Goal: Check status: Check status

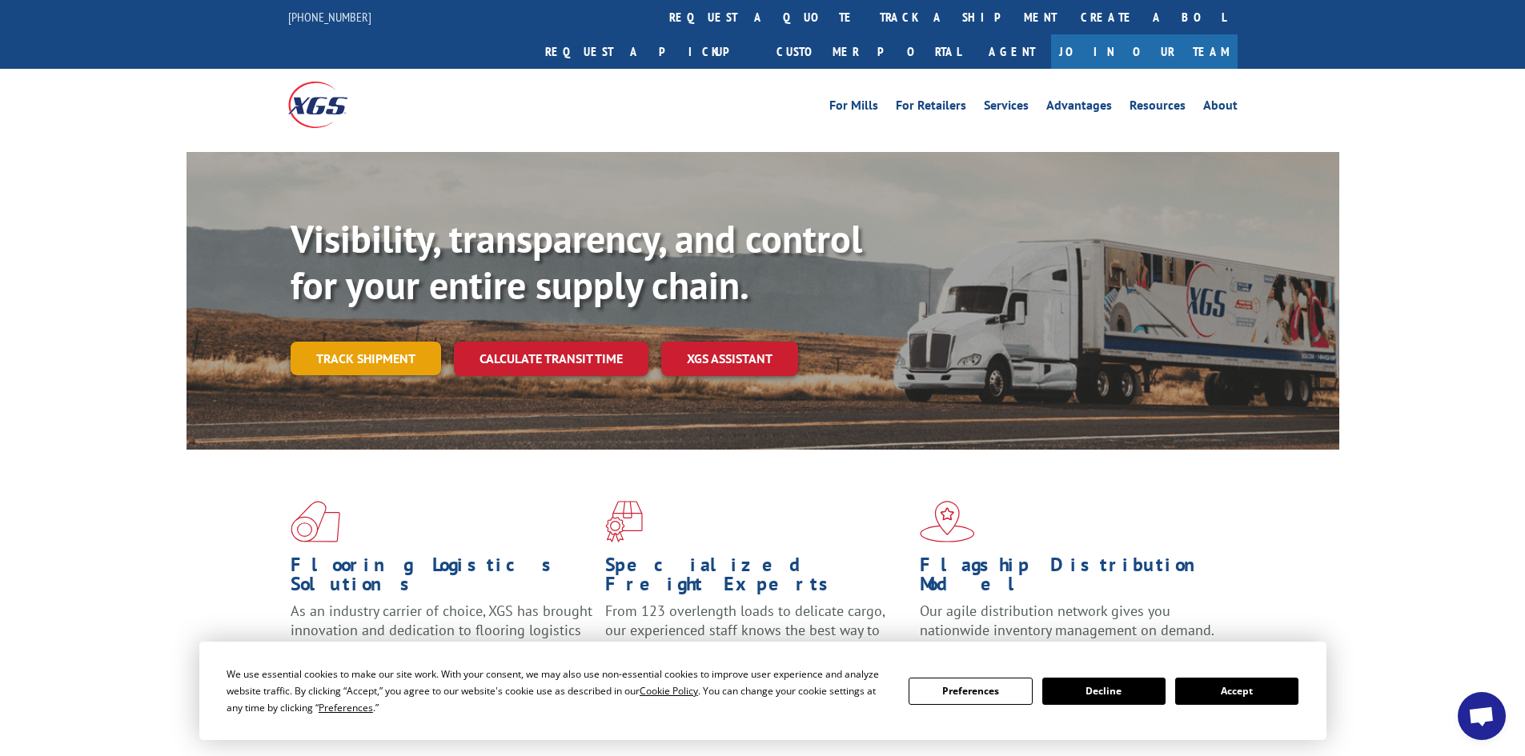
click at [351, 342] on link "Track shipment" at bounding box center [366, 359] width 150 height 34
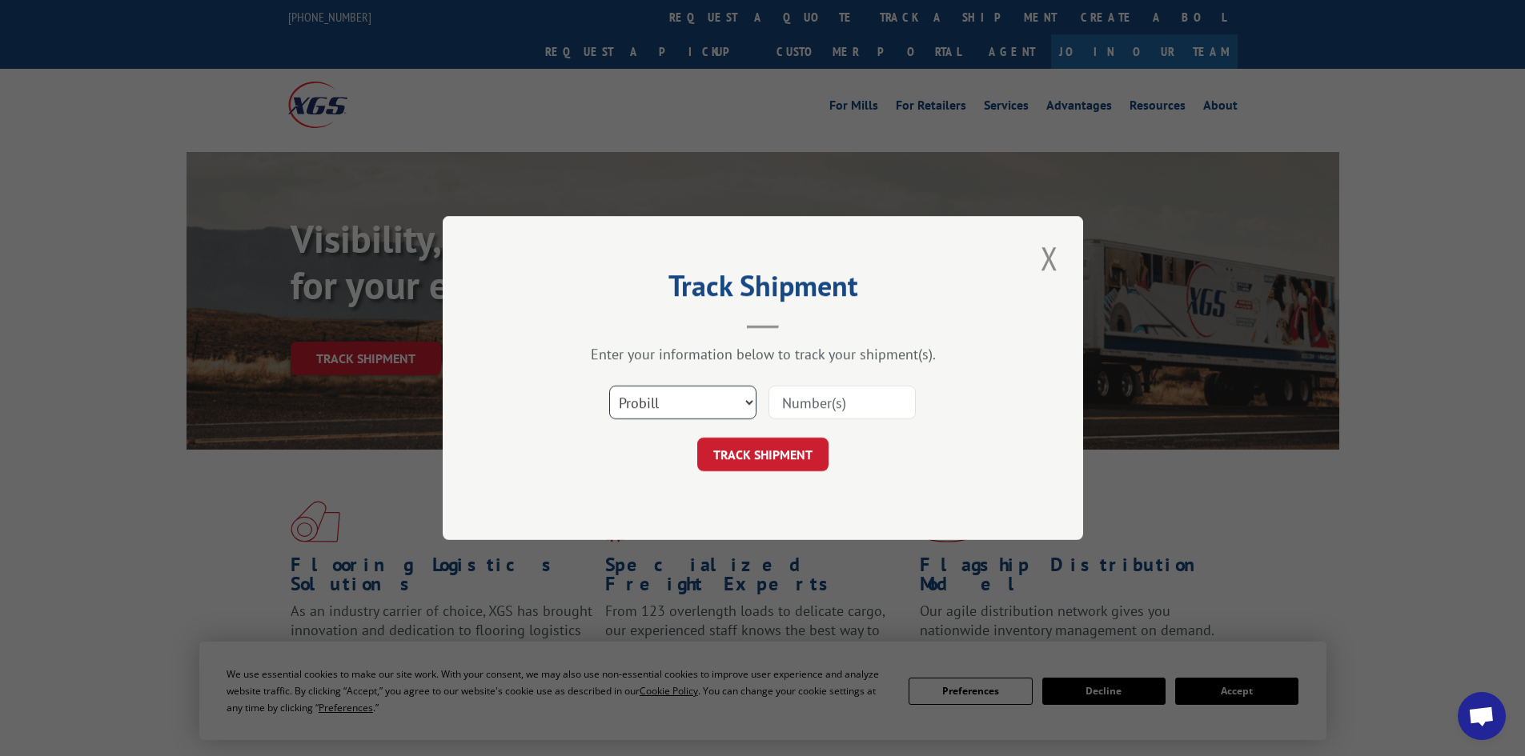
click at [694, 406] on select "Select category... Probill BOL PO" at bounding box center [682, 403] width 147 height 34
select select "po"
click at [609, 386] on select "Select category... Probill BOL PO" at bounding box center [682, 403] width 147 height 34
click at [818, 399] on input at bounding box center [841, 403] width 147 height 34
paste input "63554613"
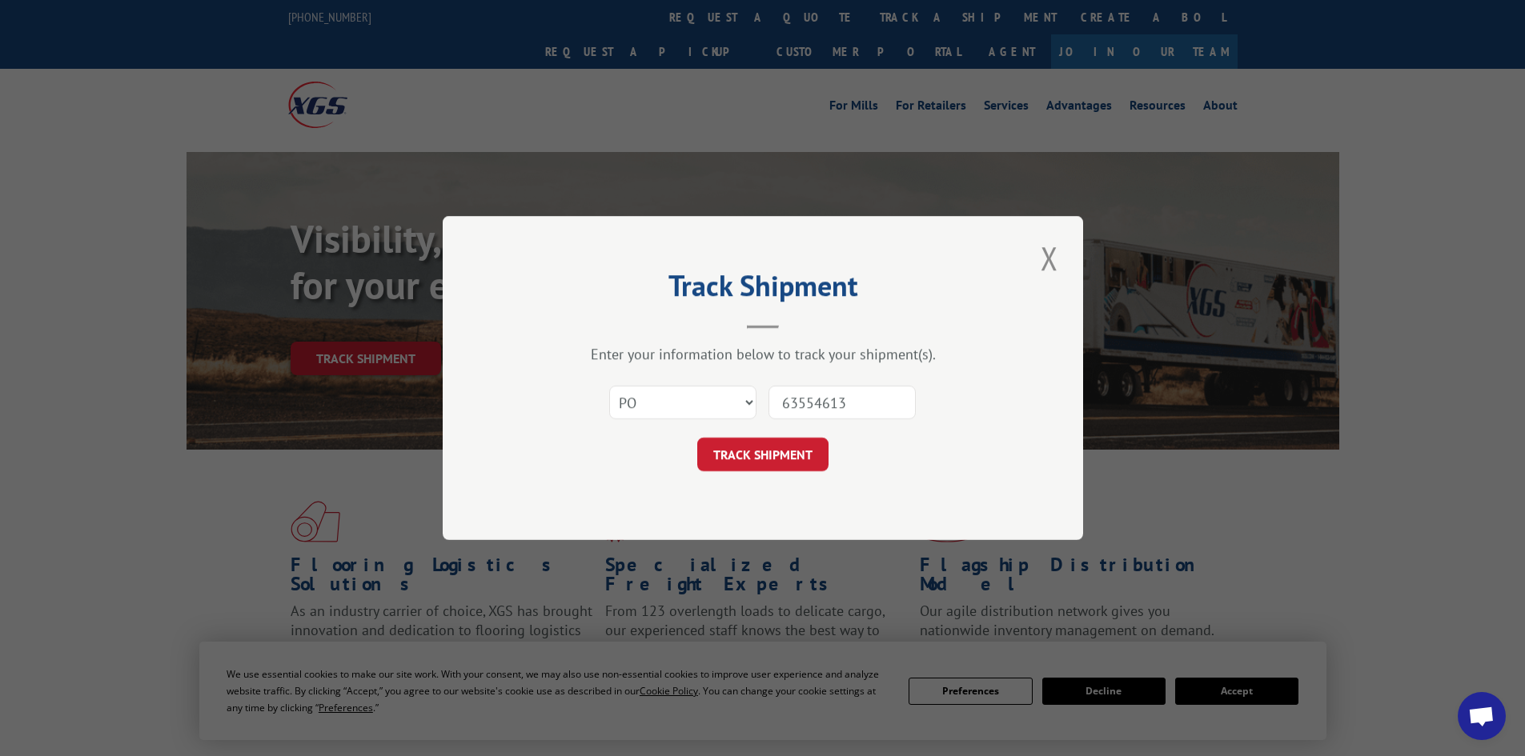
type input "63554613"
click at [697, 438] on button "TRACK SHIPMENT" at bounding box center [762, 455] width 131 height 34
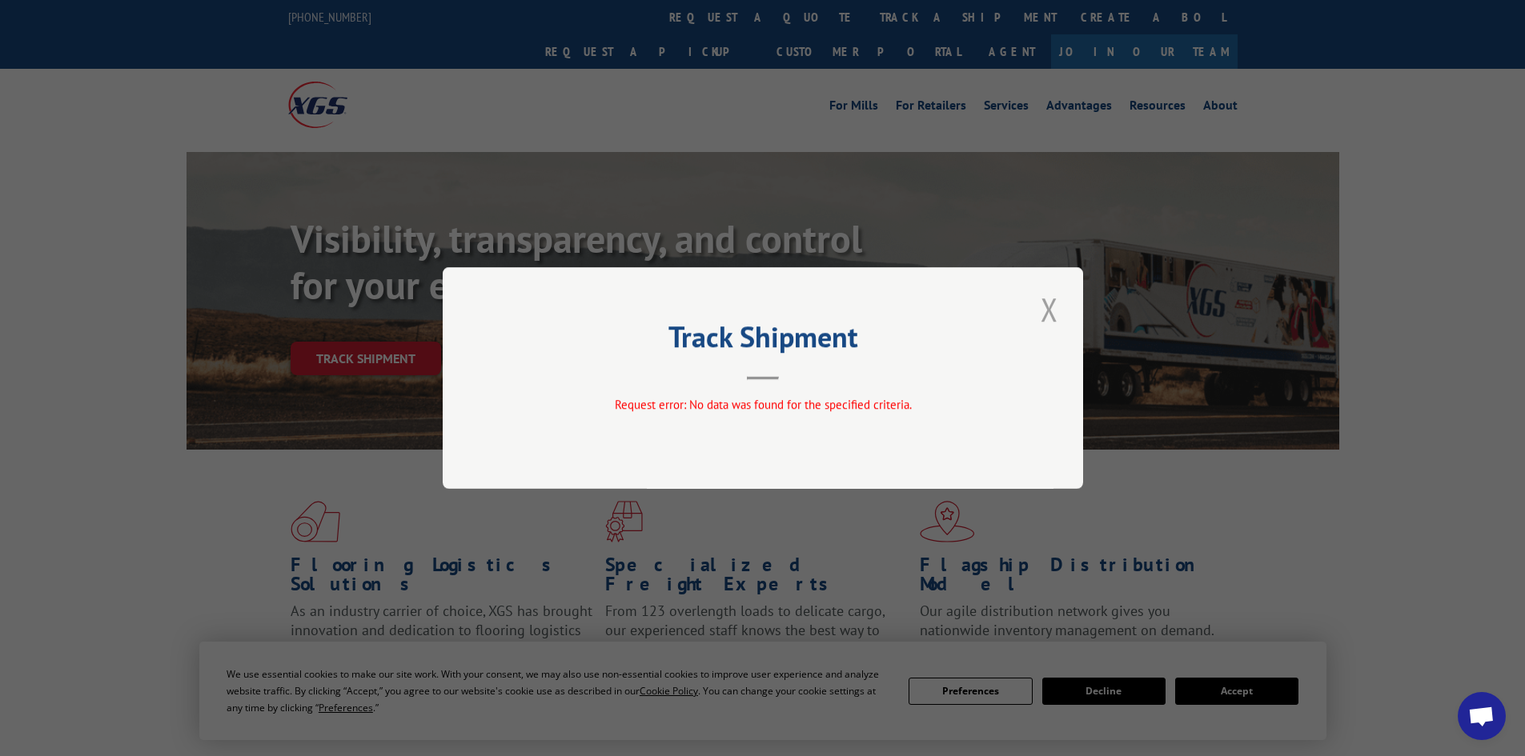
click at [1042, 313] on button "Close modal" at bounding box center [1049, 309] width 27 height 44
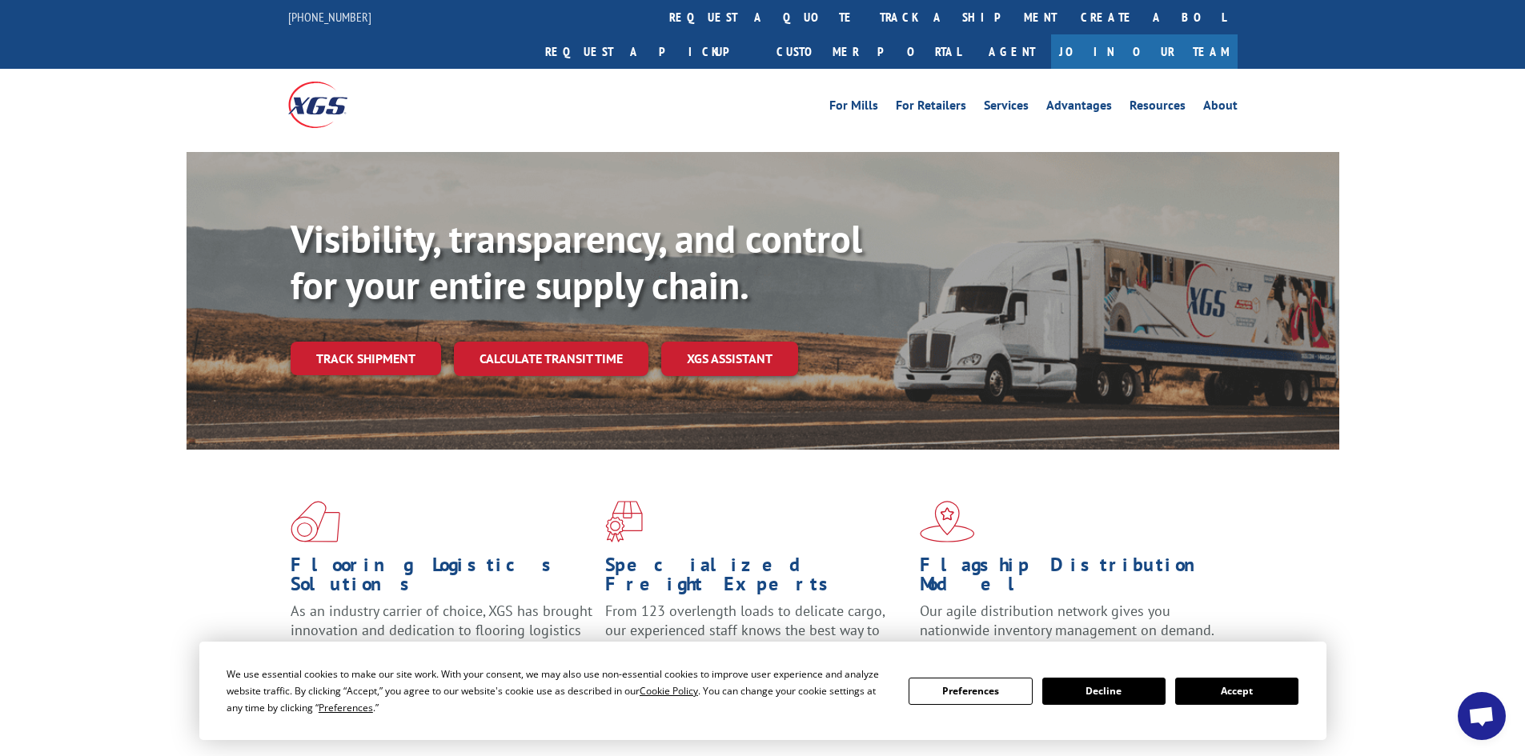
click at [1363, 505] on div "Flooring Logistics Solutions As an industry carrier of choice, XGS has brought …" at bounding box center [762, 611] width 1525 height 322
click at [1429, 502] on div "Flooring Logistics Solutions As an industry carrier of choice, XGS has brought …" at bounding box center [762, 611] width 1525 height 322
